Goal: Use online tool/utility: Use online tool/utility

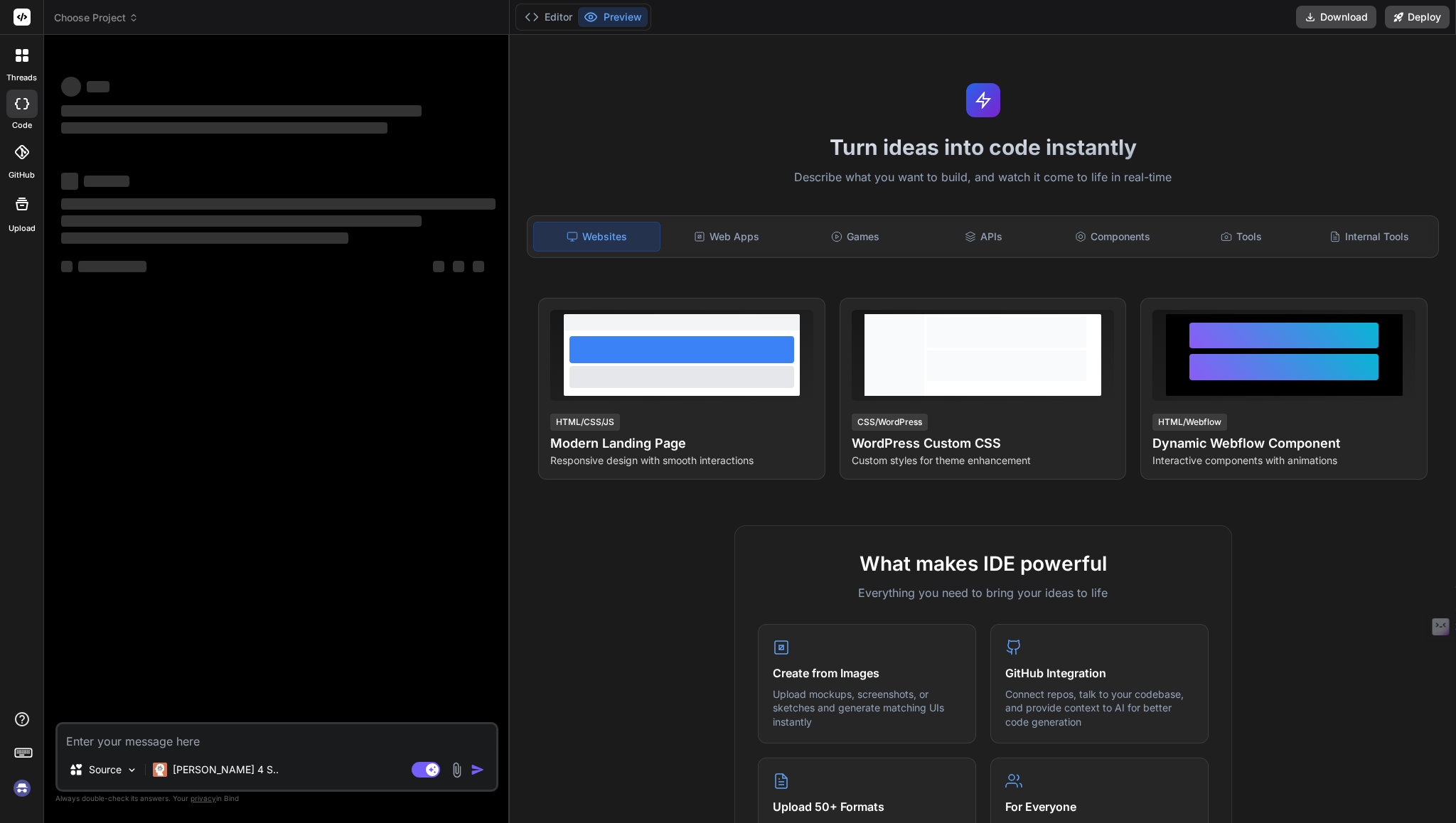
type textarea "x"
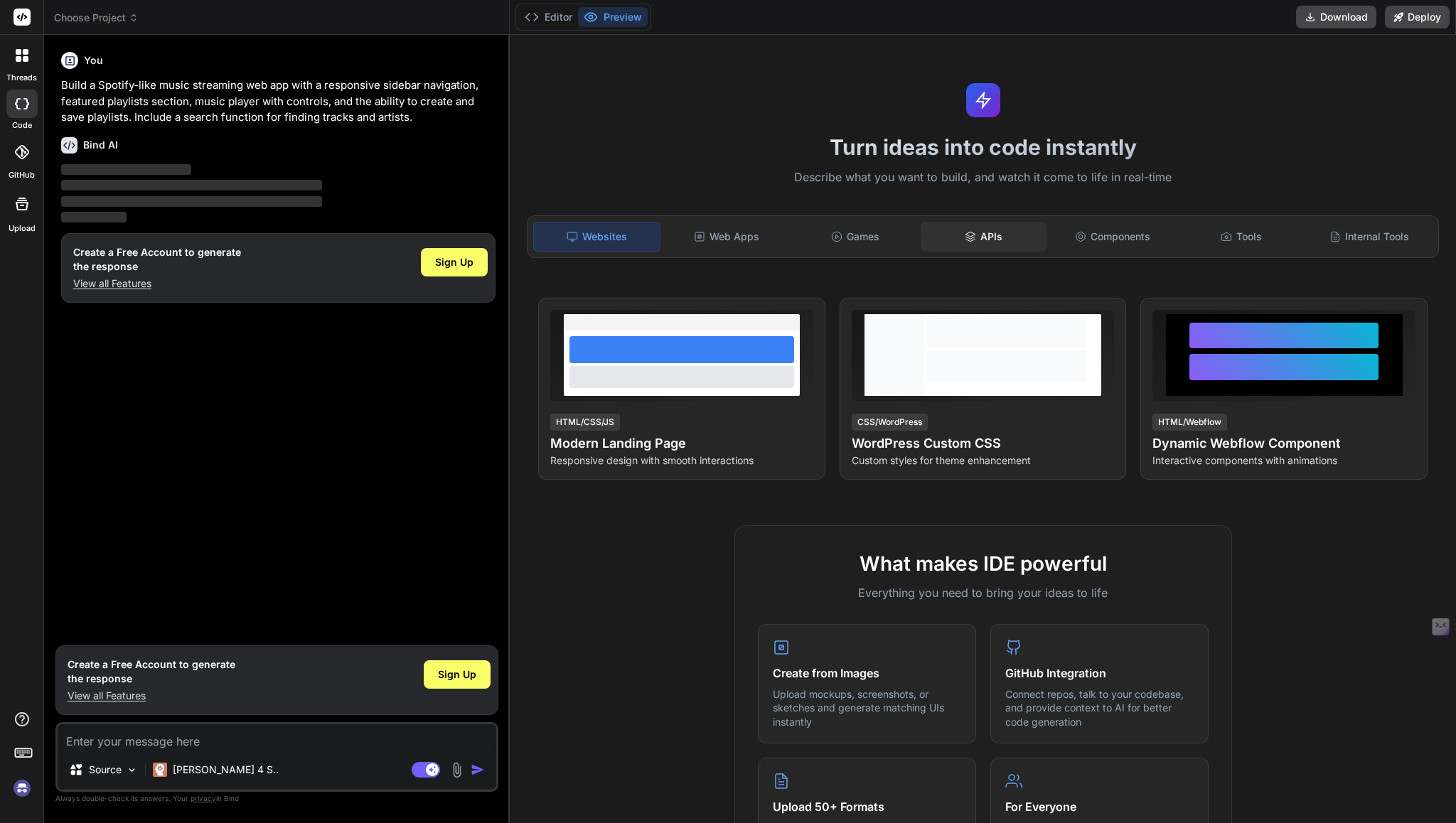
click at [983, 237] on div "APIs" at bounding box center [983, 237] width 126 height 30
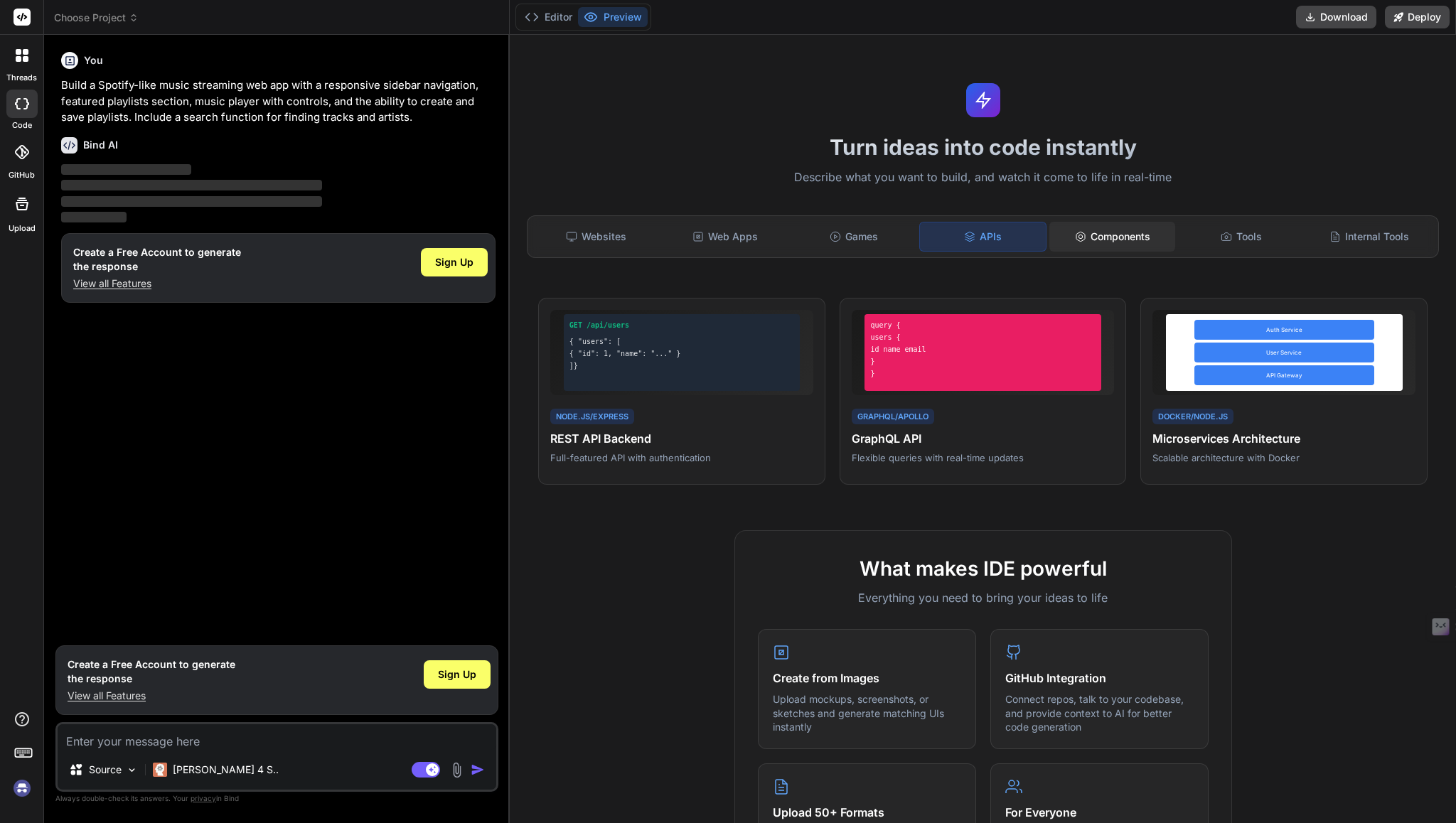
click at [1106, 245] on div "Components" at bounding box center [1111, 237] width 126 height 30
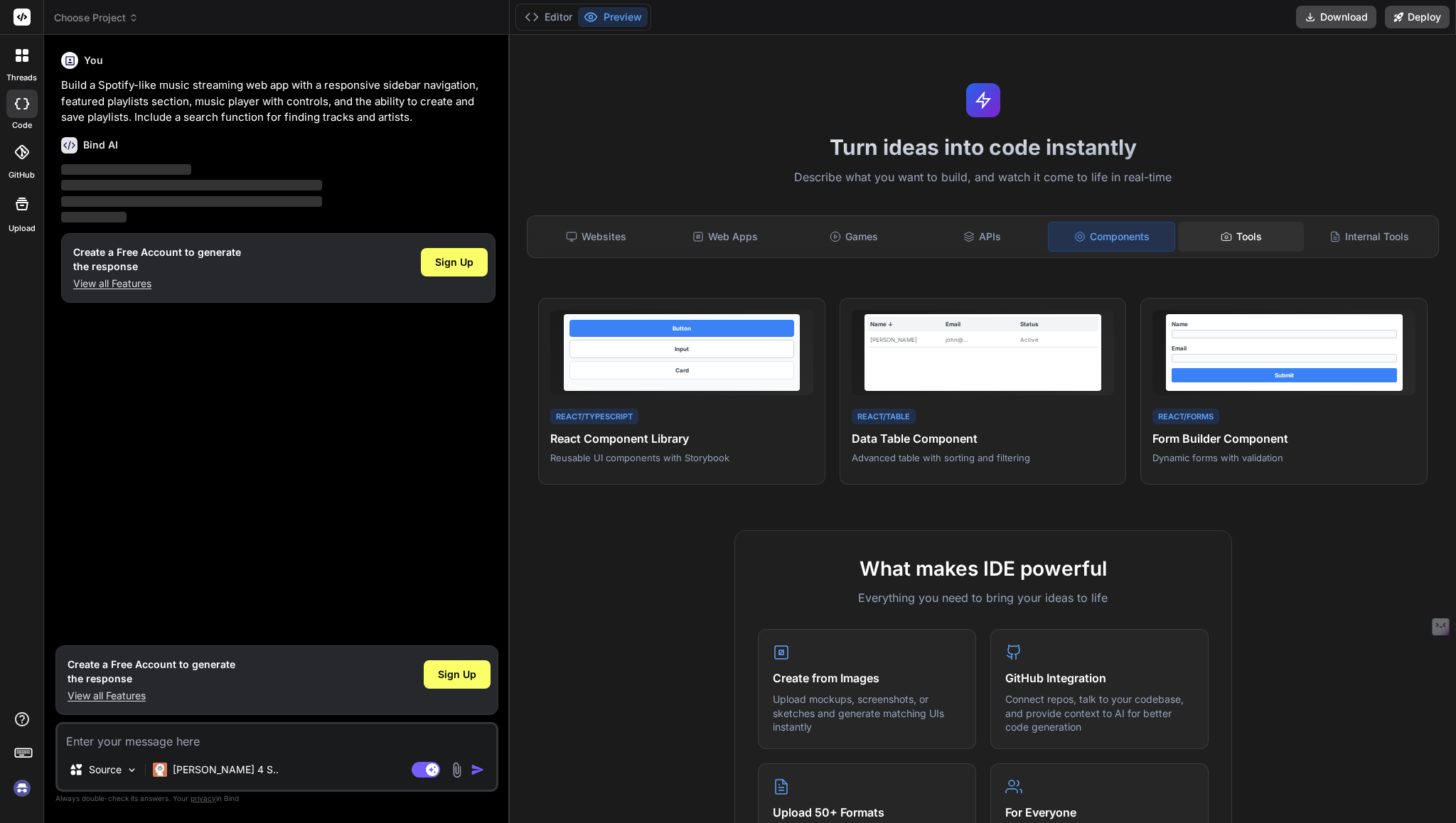
click at [1235, 238] on div "Tools" at bounding box center [1240, 237] width 126 height 30
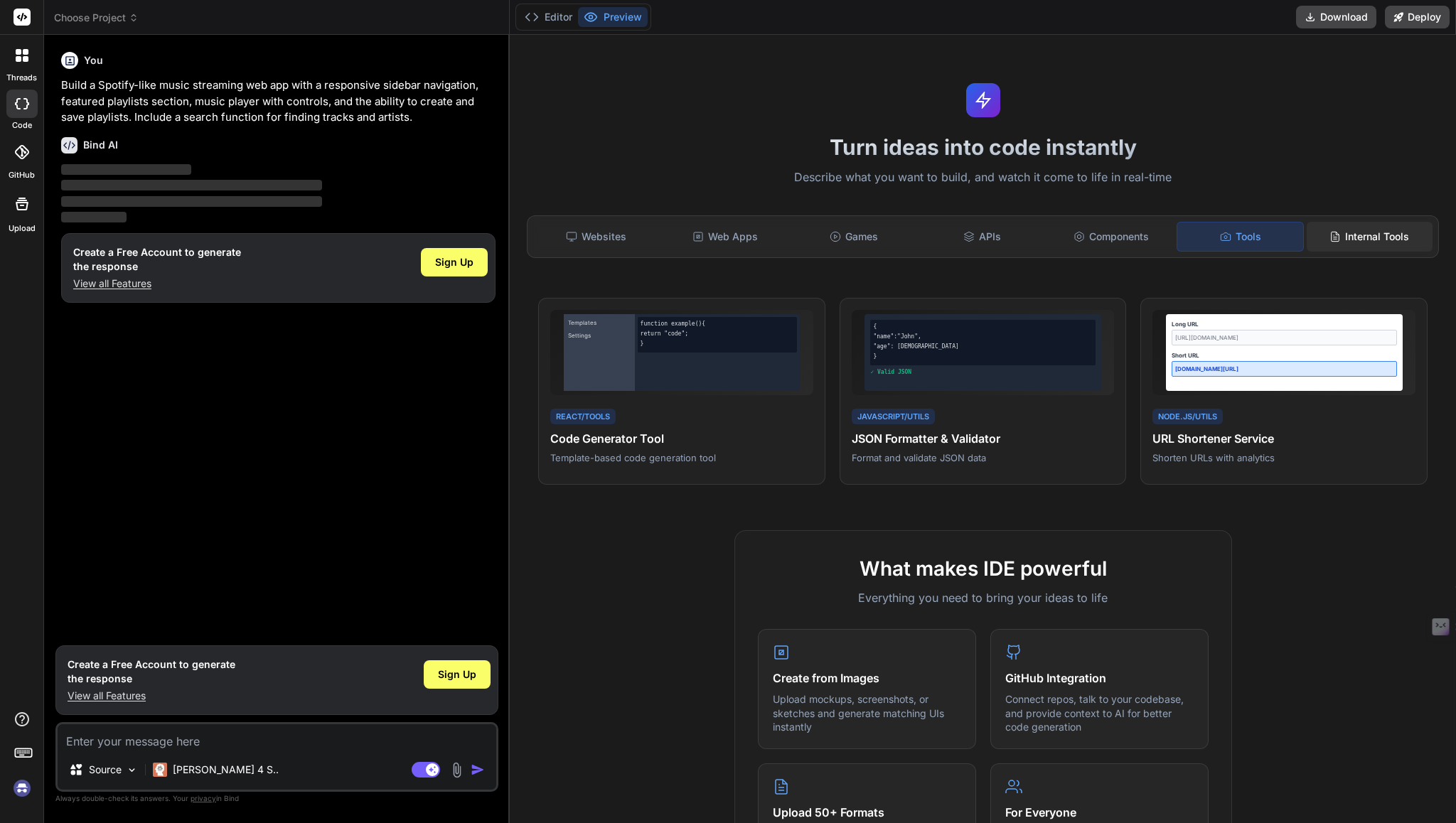
click at [1336, 229] on div "Internal Tools" at bounding box center [1369, 237] width 126 height 30
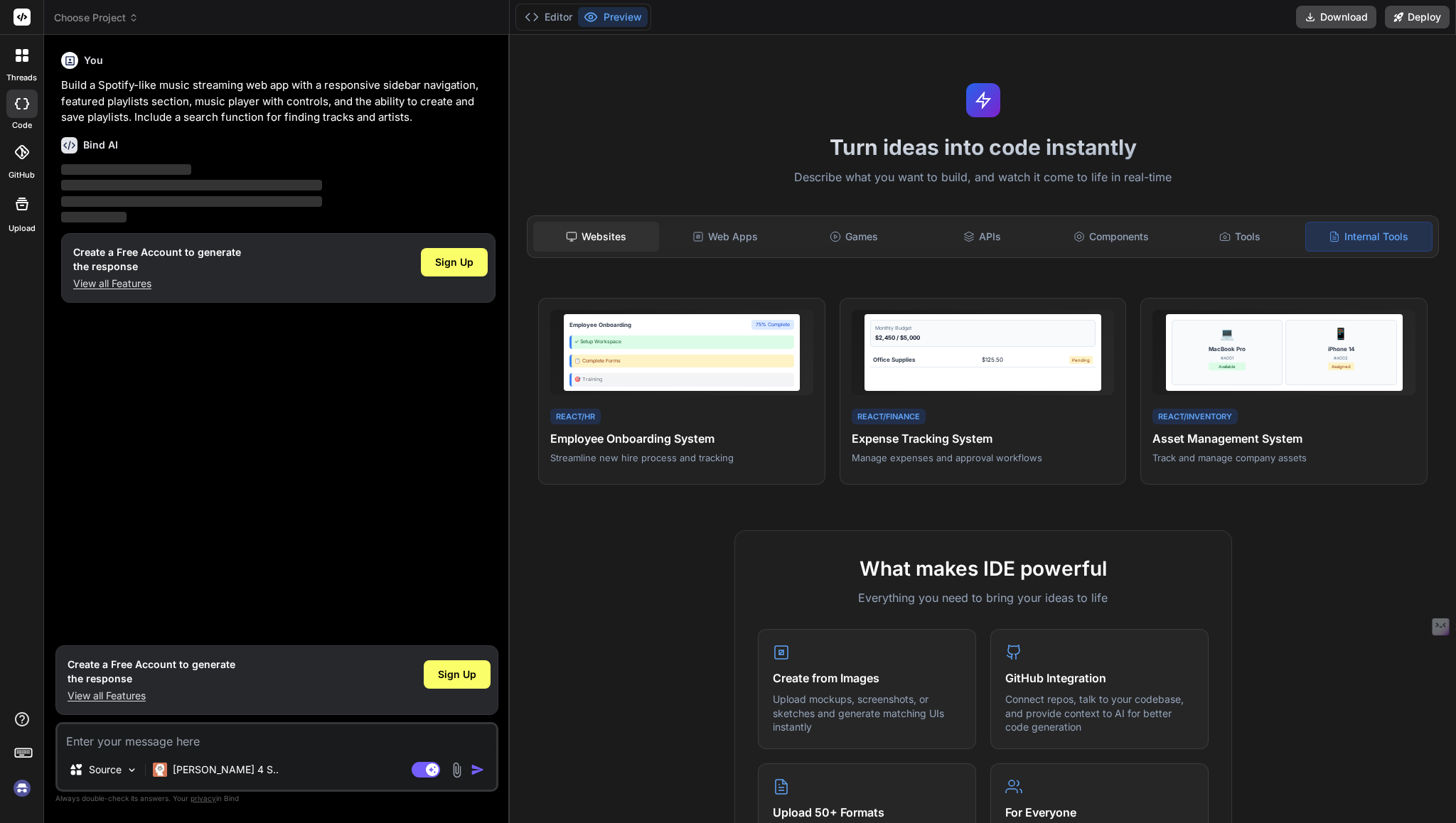
click at [632, 240] on div "Websites" at bounding box center [596, 237] width 126 height 30
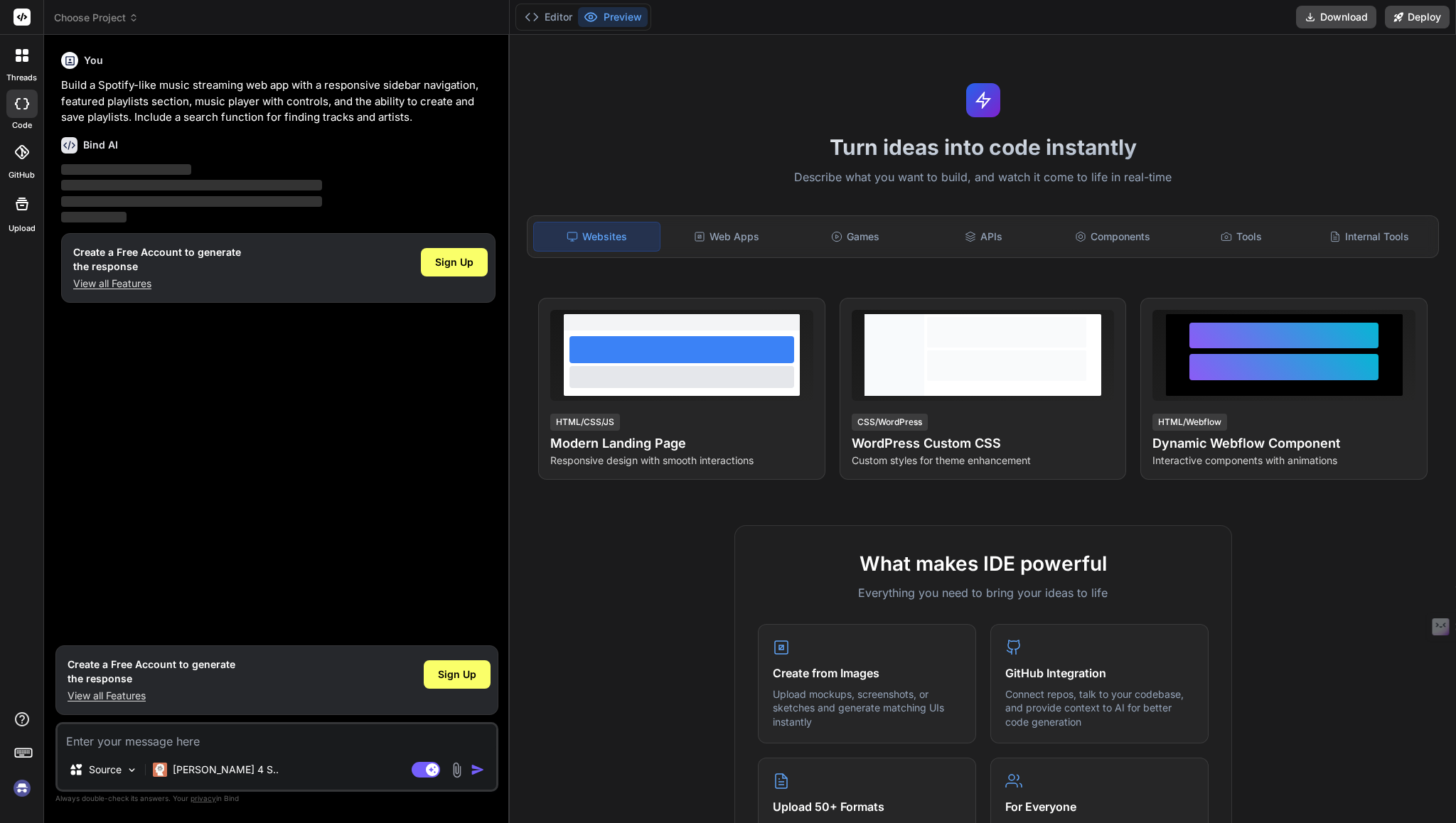
click at [27, 791] on img at bounding box center [21, 788] width 24 height 24
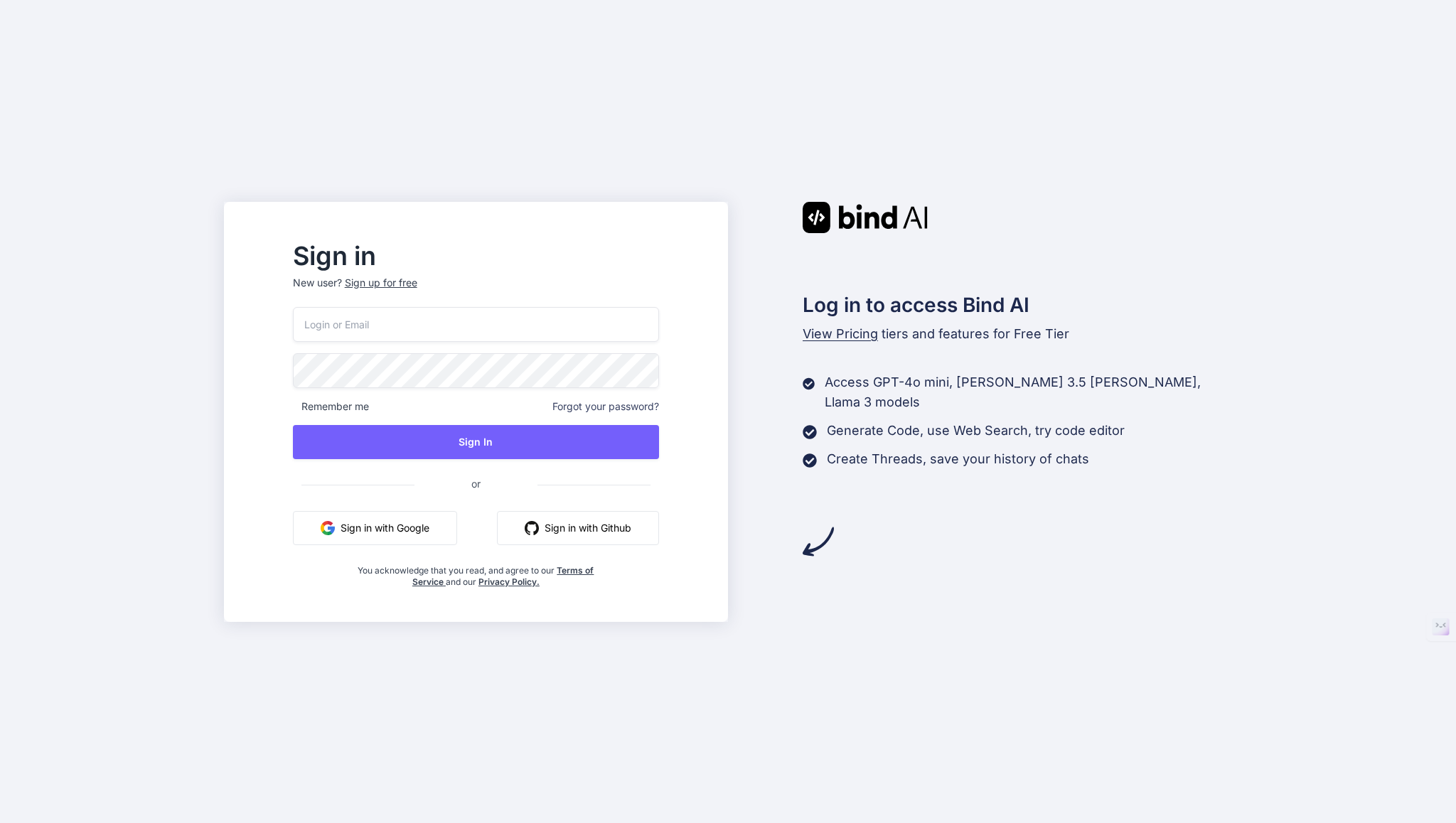
click at [433, 530] on button "Sign in with Google" at bounding box center [375, 527] width 165 height 34
